Goal: Task Accomplishment & Management: Complete application form

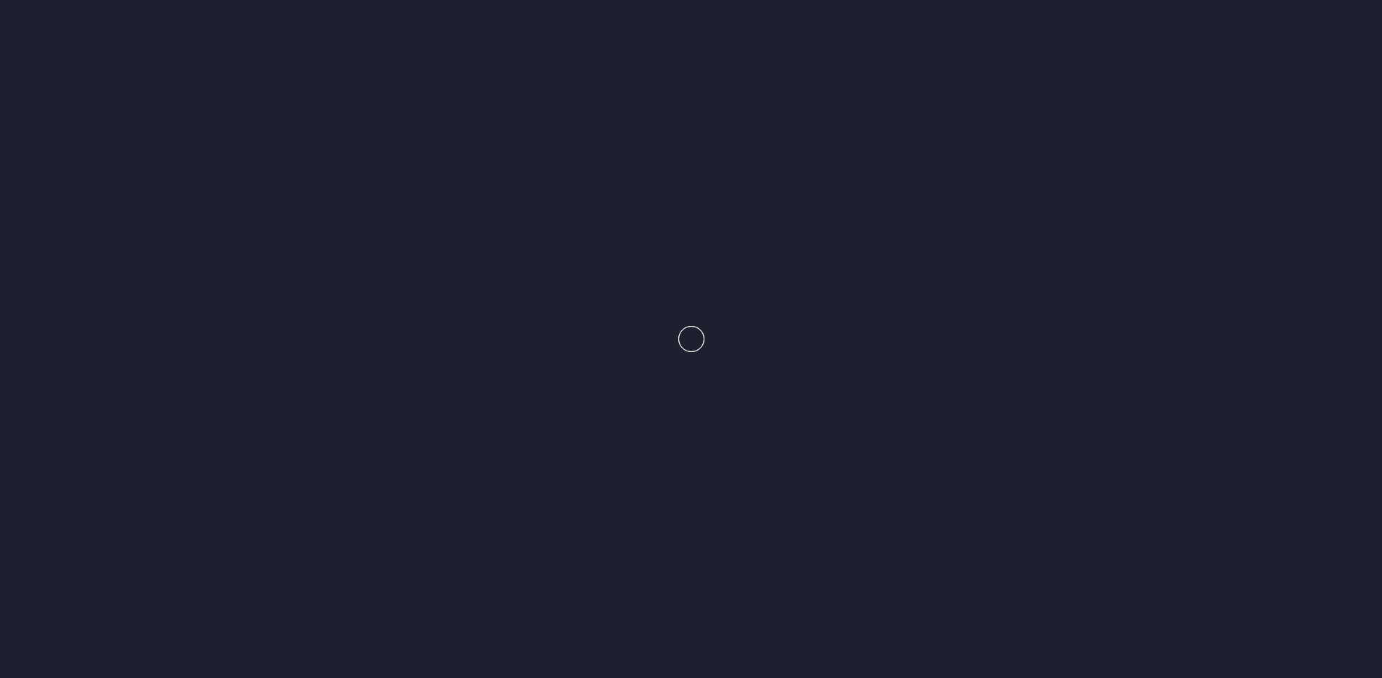
scroll to position [1095, 0]
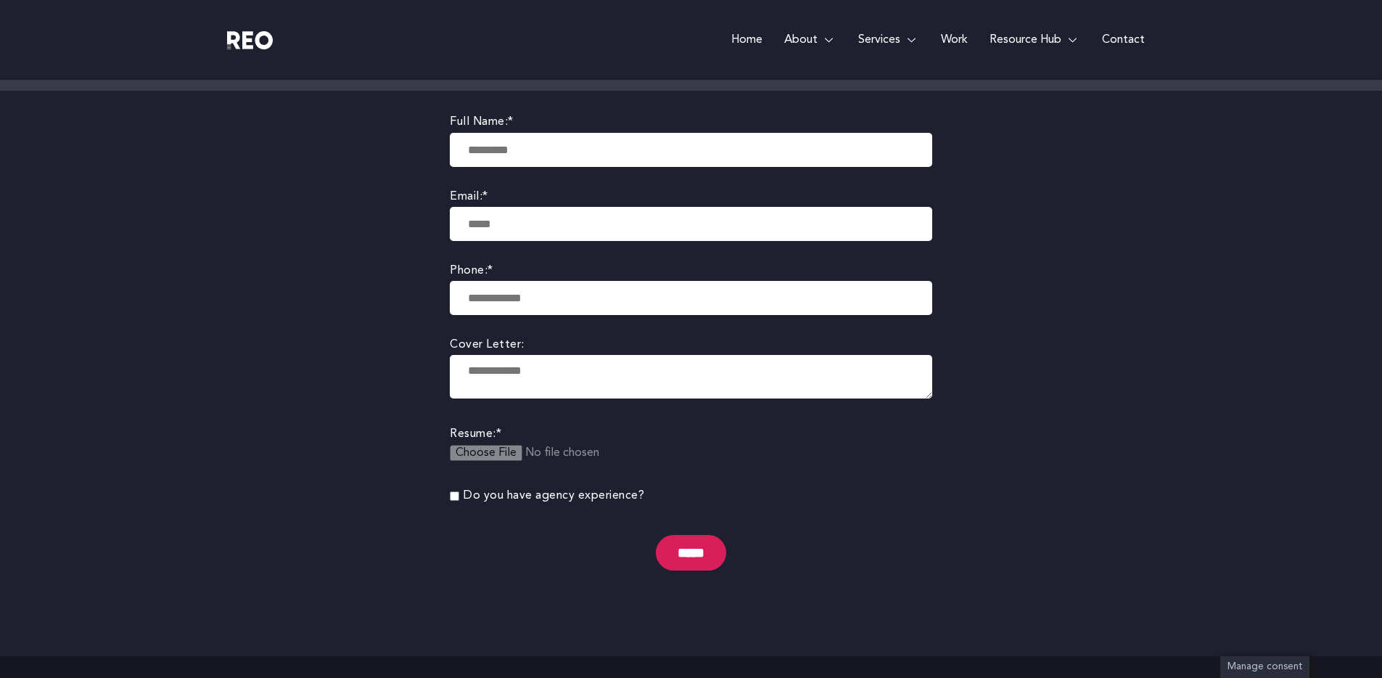
scroll to position [274, 0]
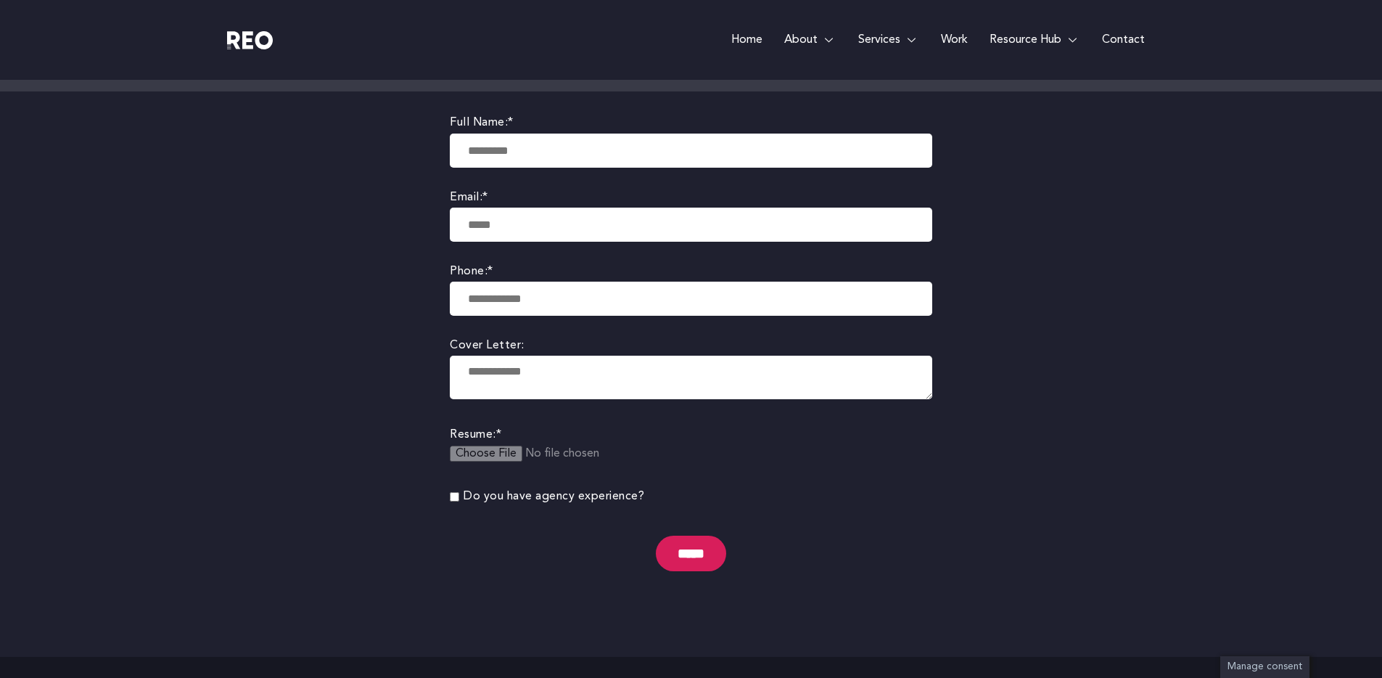
click at [544, 163] on input "text" at bounding box center [691, 151] width 483 height 34
type input "**********"
click at [542, 387] on textarea at bounding box center [691, 378] width 483 height 44
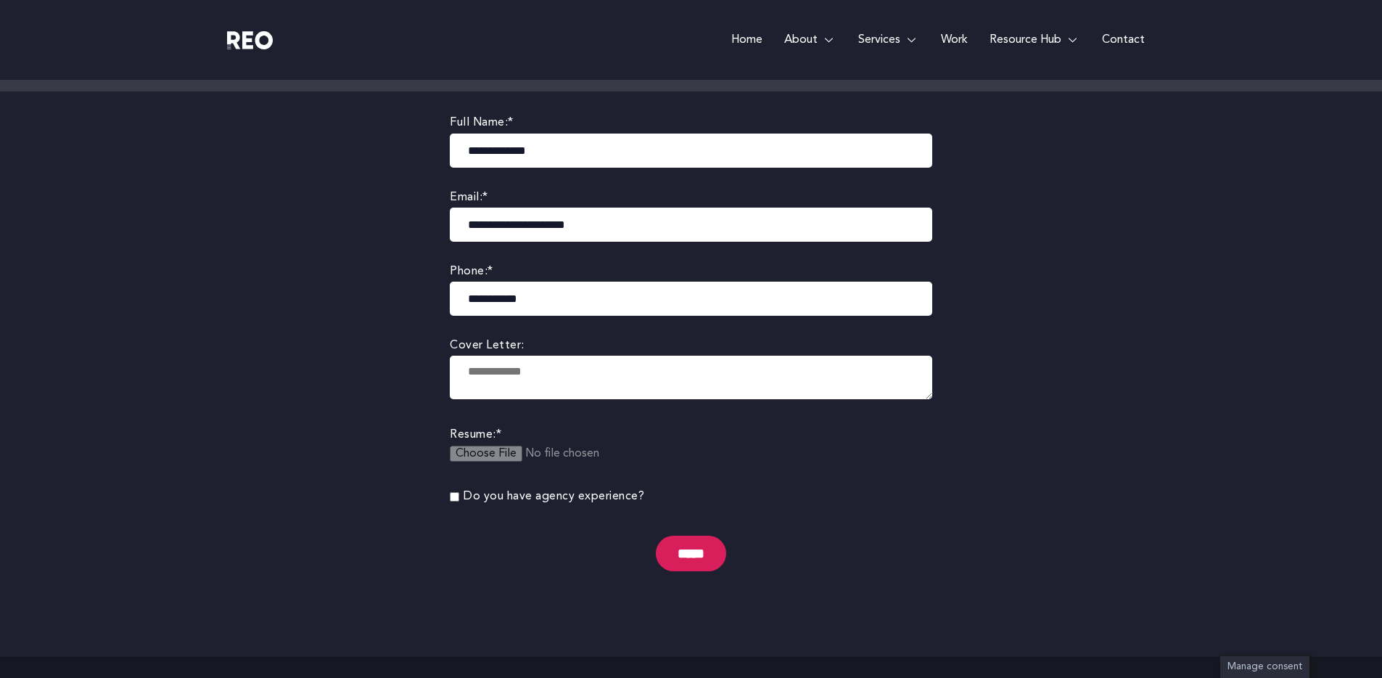
drag, startPoint x: 542, startPoint y: 387, endPoint x: 531, endPoint y: 419, distance: 34.4
click at [533, 416] on div "Cover Letter:" at bounding box center [691, 380] width 483 height 89
click at [856, 431] on label "Resume: *" at bounding box center [691, 435] width 483 height 20
click at [594, 493] on label "Do you have agency experience?" at bounding box center [554, 497] width 181 height 20
click at [538, 393] on textarea at bounding box center [691, 378] width 483 height 44
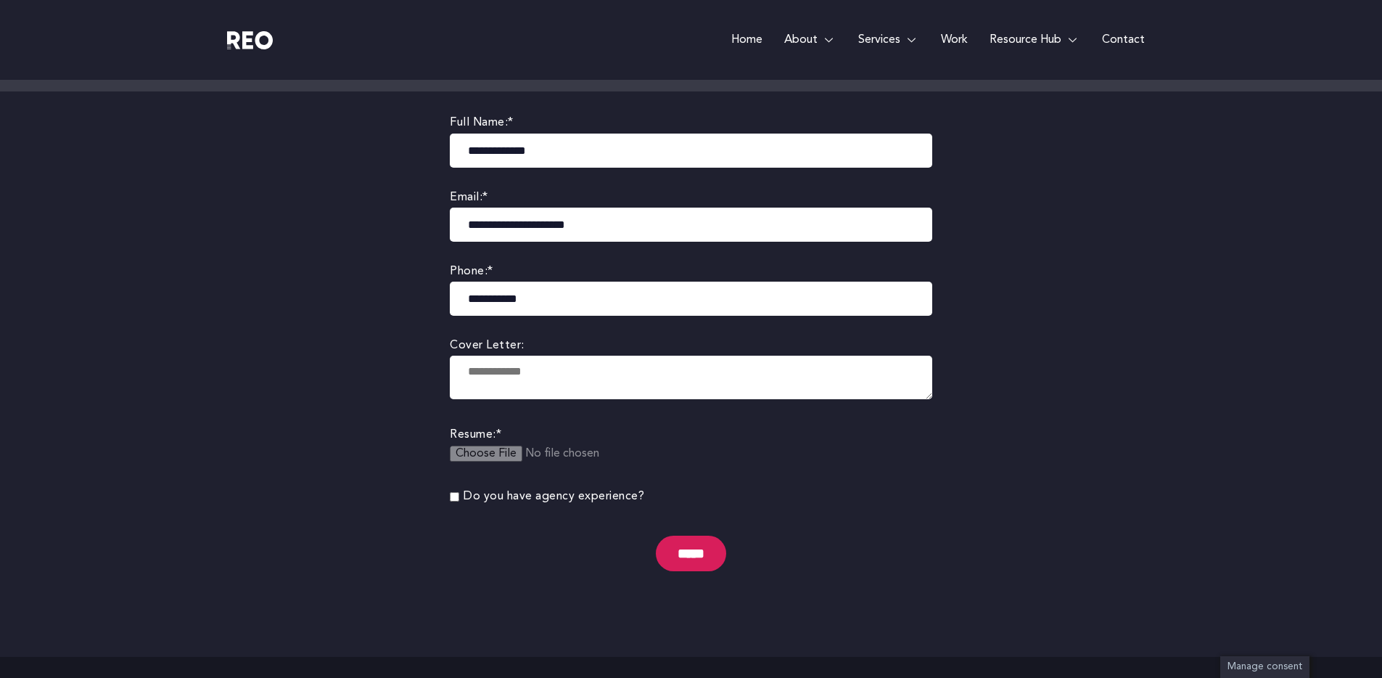
click at [506, 380] on textarea at bounding box center [691, 378] width 483 height 44
click at [512, 461] on input "file" at bounding box center [561, 463] width 222 height 34
click at [500, 454] on input "file" at bounding box center [561, 463] width 222 height 34
type input "**********"
click at [510, 379] on textarea at bounding box center [691, 378] width 483 height 44
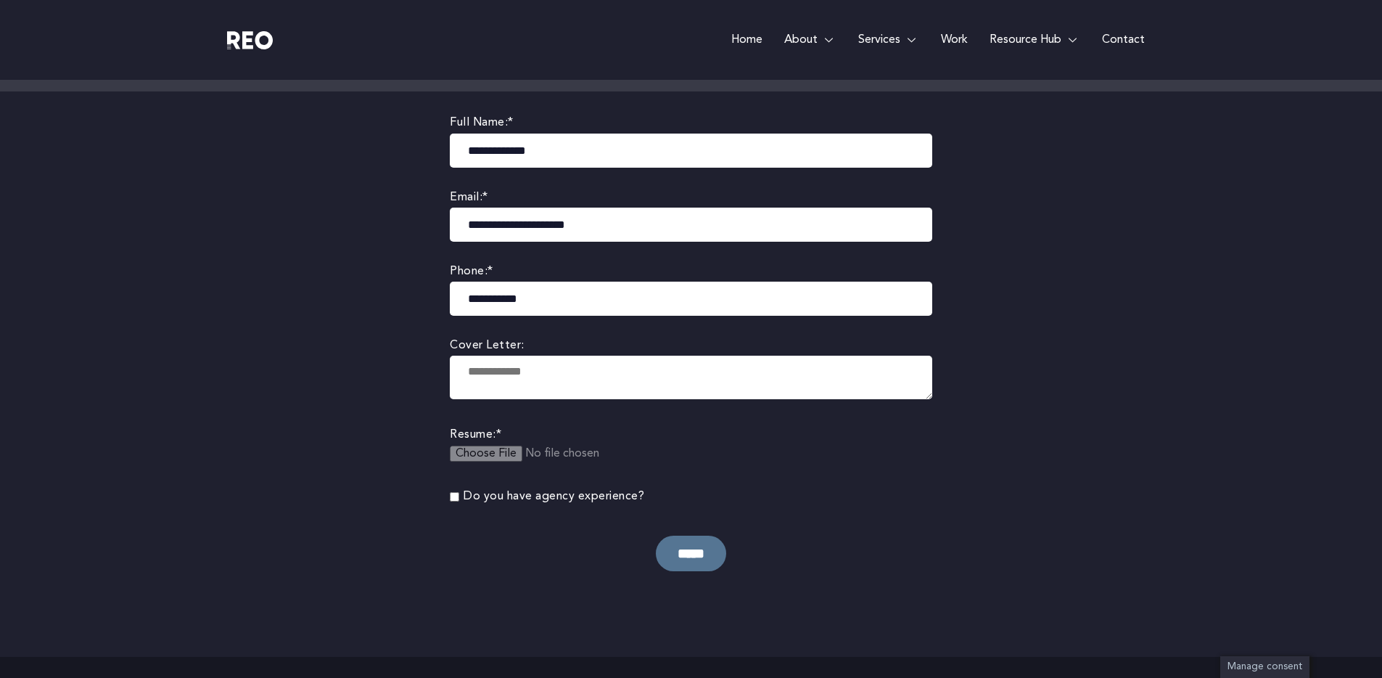
click at [702, 560] on input "*****" at bounding box center [691, 553] width 70 height 36
click at [424, 519] on body "Skip to content Home About About us REO is a customer experience agency. We are…" at bounding box center [691, 455] width 1382 height 1459
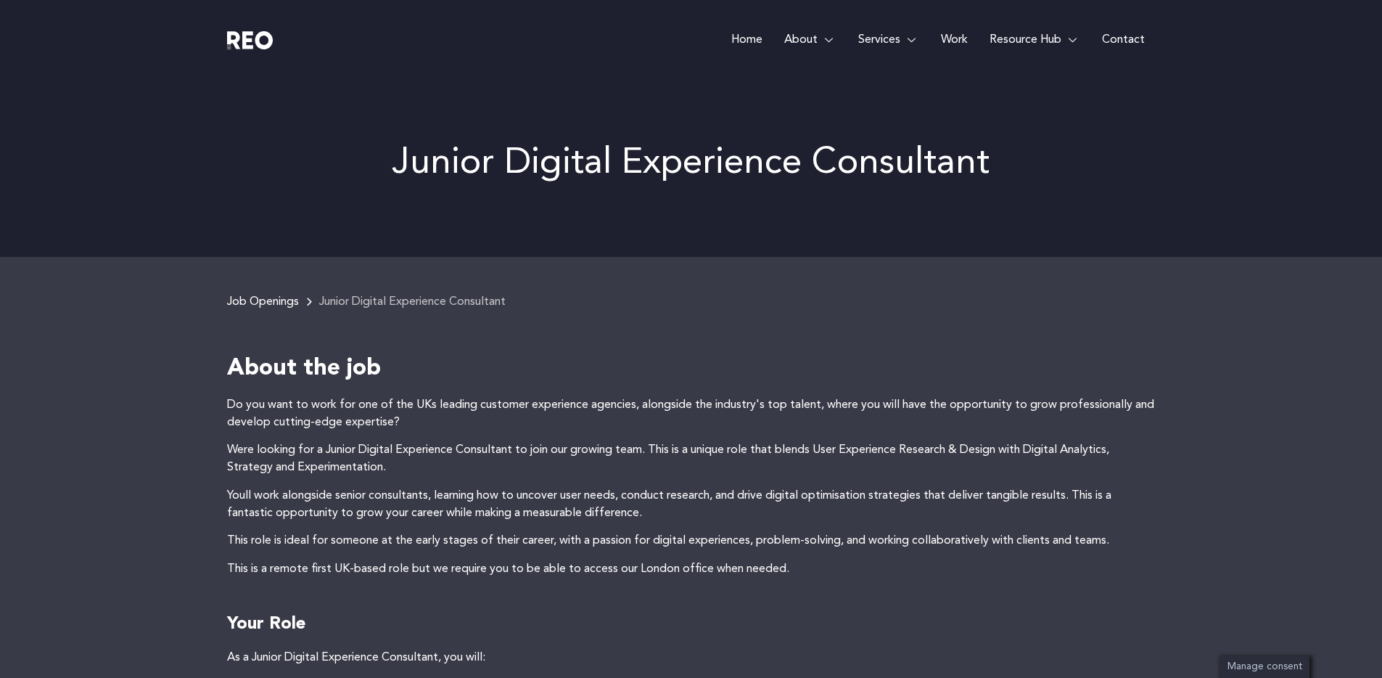
scroll to position [1260, 0]
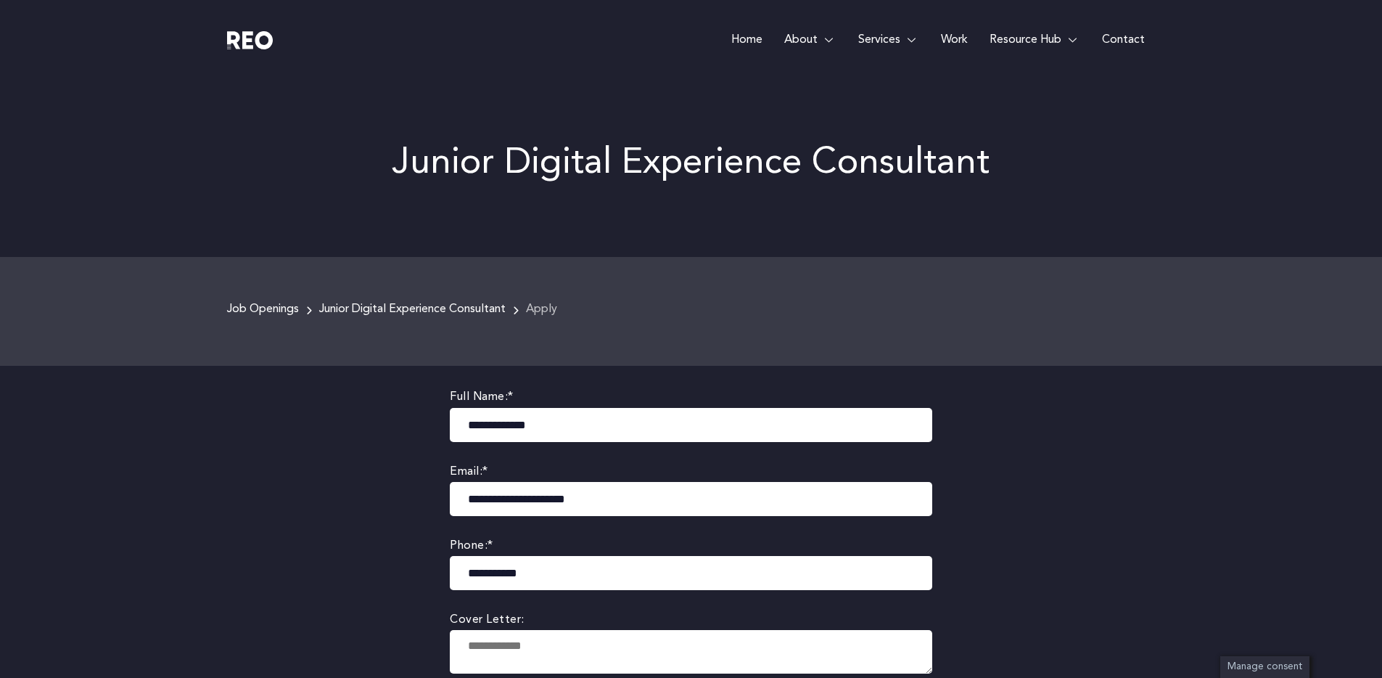
scroll to position [274, 0]
